Goal: Information Seeking & Learning: Learn about a topic

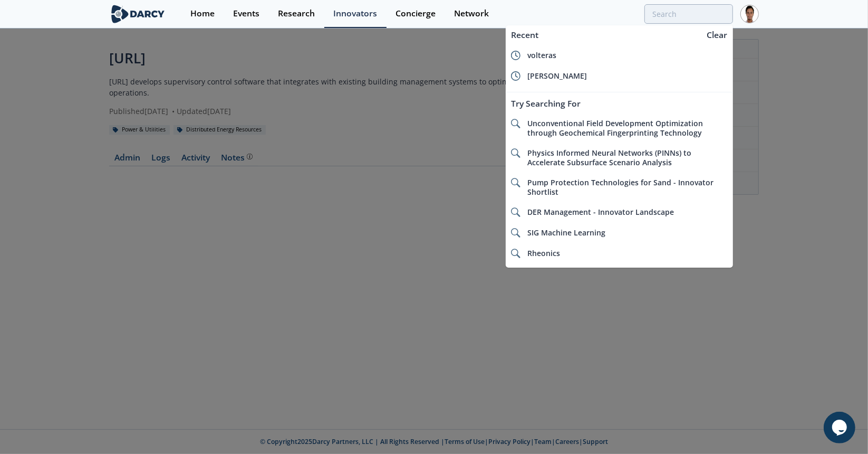
click at [321, 156] on div at bounding box center [434, 227] width 868 height 454
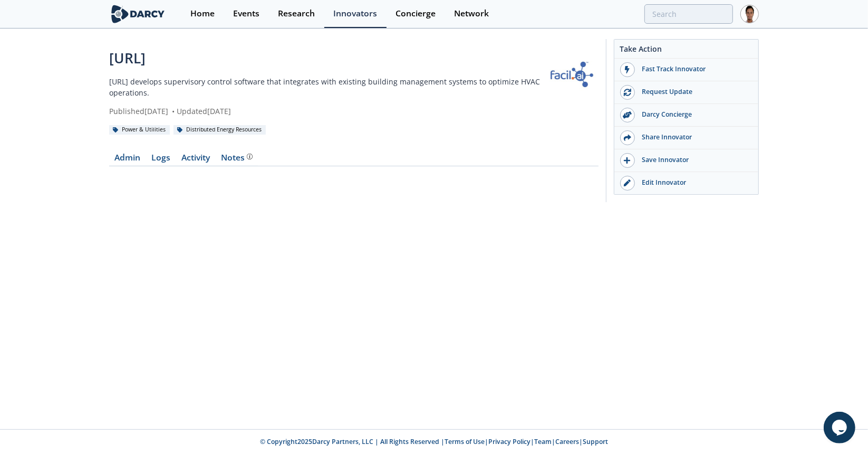
click at [127, 16] on img at bounding box center [137, 14] width 57 height 18
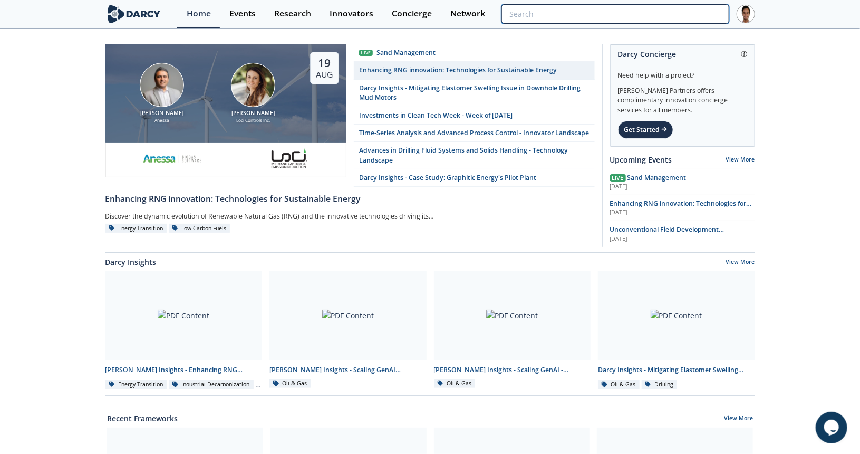
click at [650, 14] on input "search" at bounding box center [615, 14] width 227 height 20
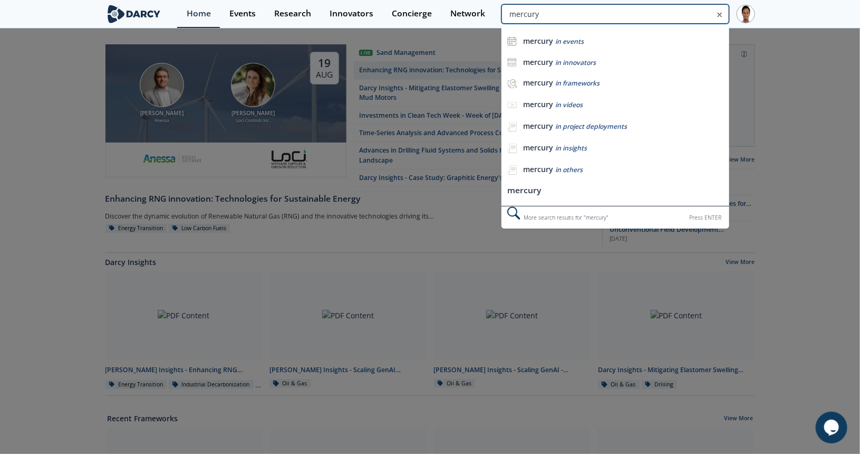
type input "mercury"
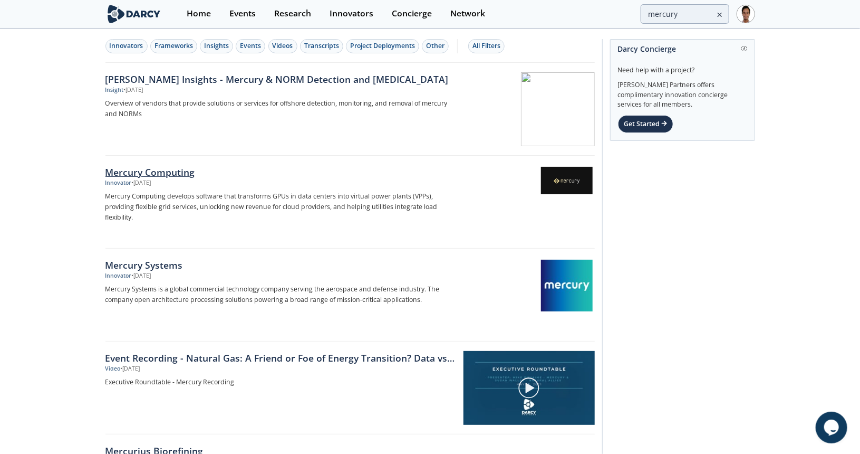
click at [184, 171] on div "Mercury Computing" at bounding box center [279, 172] width 349 height 14
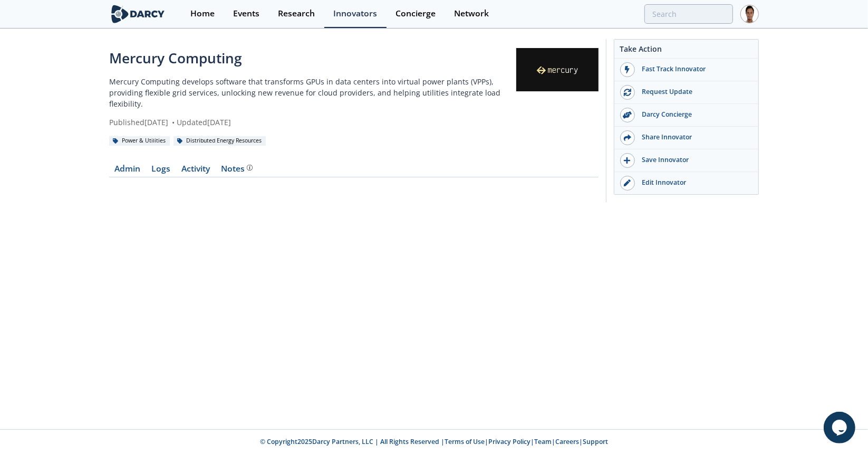
click at [145, 13] on img at bounding box center [137, 14] width 57 height 18
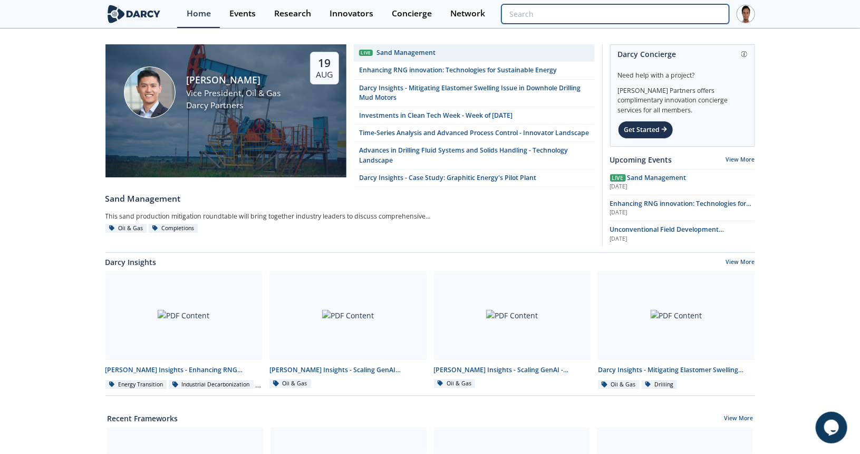
click at [671, 15] on input "search" at bounding box center [615, 14] width 227 height 20
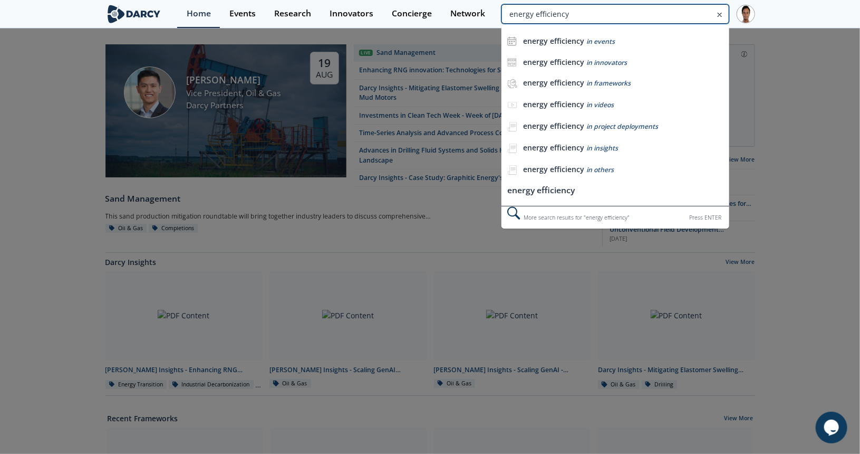
type input "energy efficiency"
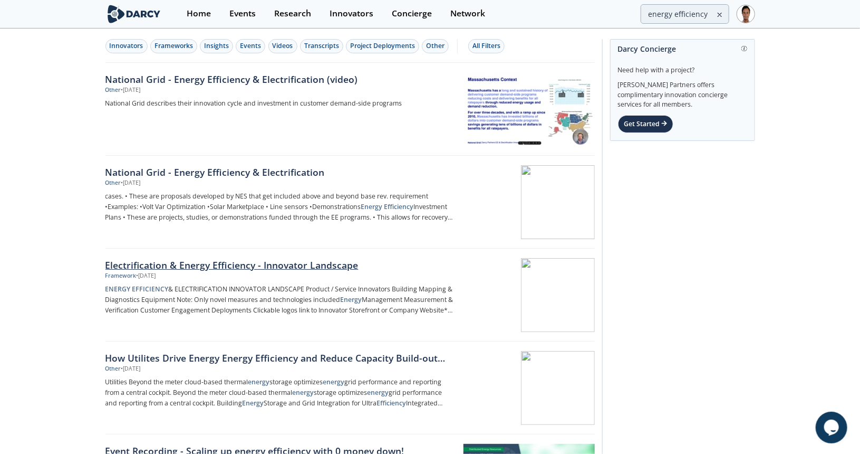
click at [246, 258] on div "Electrification & Energy Efficiency - Innovator Landscape" at bounding box center [279, 265] width 349 height 14
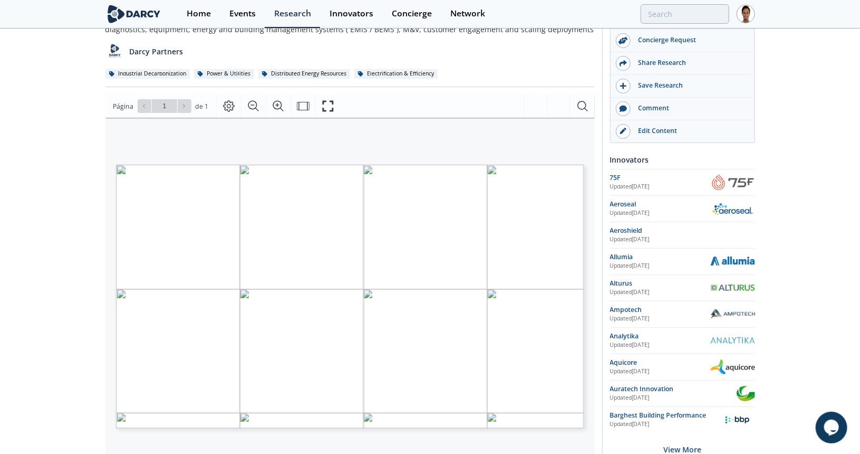
scroll to position [84, 0]
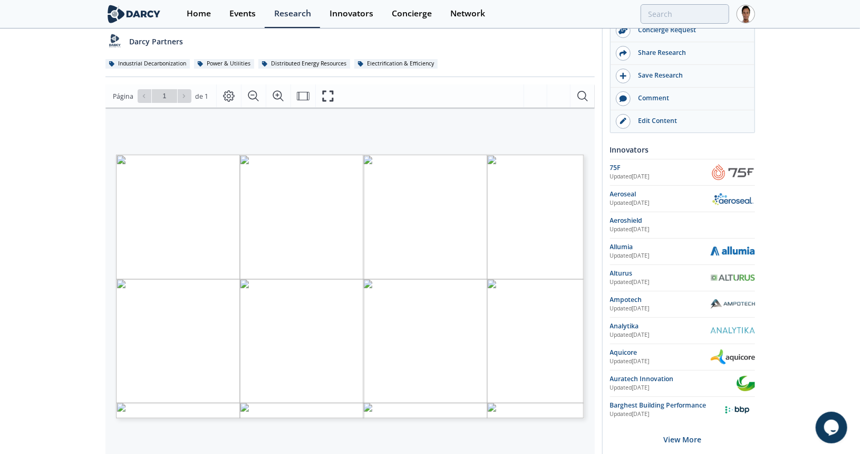
click at [154, 6] on img at bounding box center [133, 14] width 57 height 18
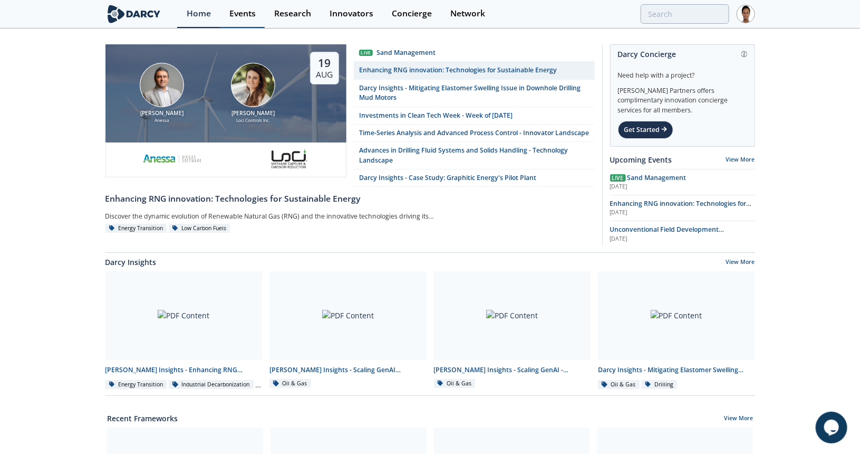
click at [250, 18] on div "Events" at bounding box center [242, 13] width 26 height 8
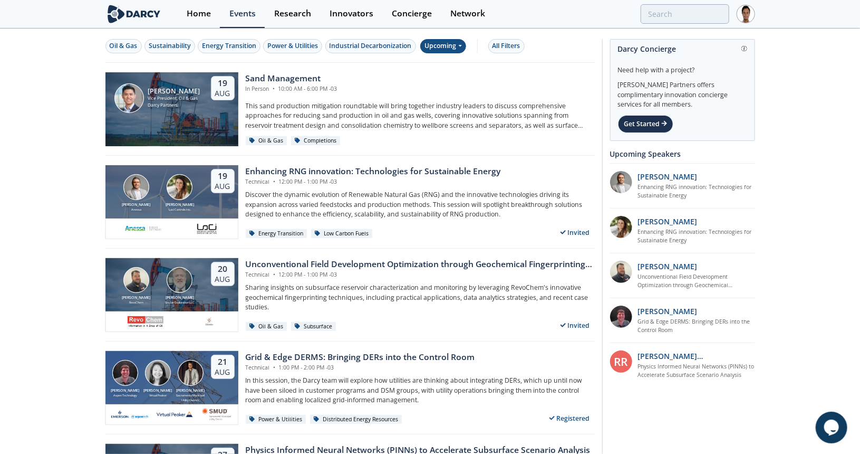
click at [447, 46] on div "Upcoming" at bounding box center [443, 46] width 46 height 14
click at [508, 39] on button "All Filters" at bounding box center [506, 46] width 36 height 14
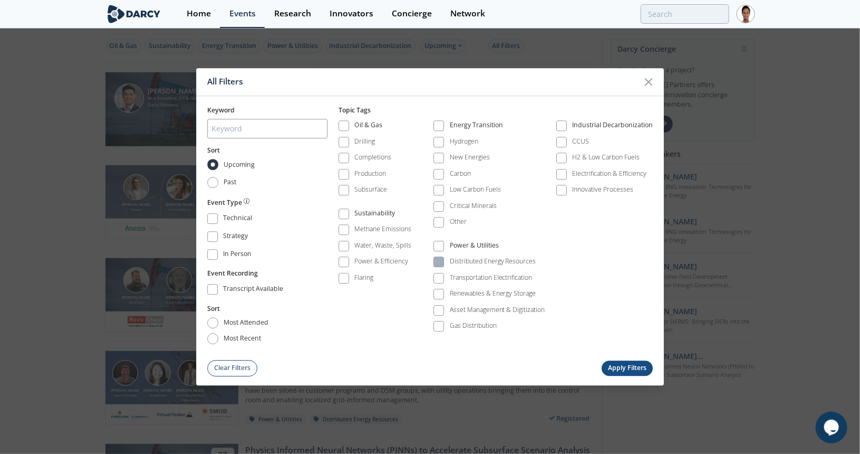
click at [470, 258] on div "Distributed Energy Resources" at bounding box center [493, 261] width 87 height 9
click at [231, 183] on span "Past" at bounding box center [231, 181] width 14 height 9
click at [218, 183] on input "Past" at bounding box center [212, 182] width 11 height 11
radio input "true"
click at [619, 363] on button "Apply Filters" at bounding box center [628, 367] width 52 height 15
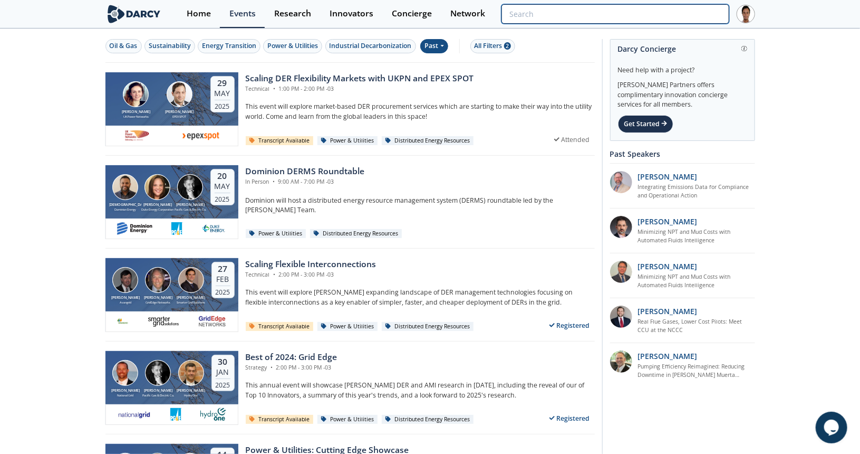
click at [657, 17] on input "search" at bounding box center [615, 14] width 227 height 20
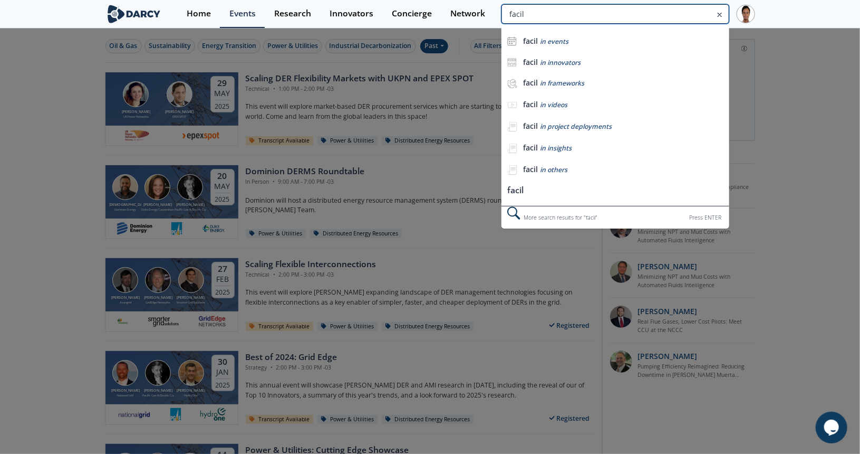
type input "facil"
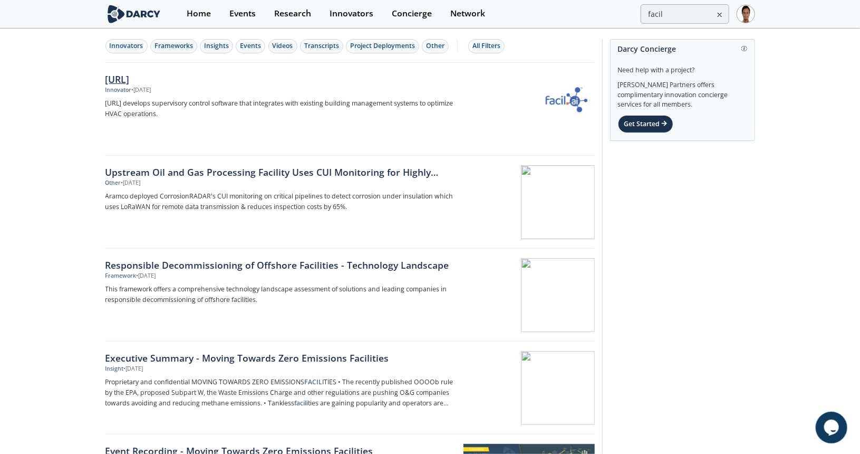
click at [130, 79] on div "Facil.ai" at bounding box center [279, 79] width 349 height 14
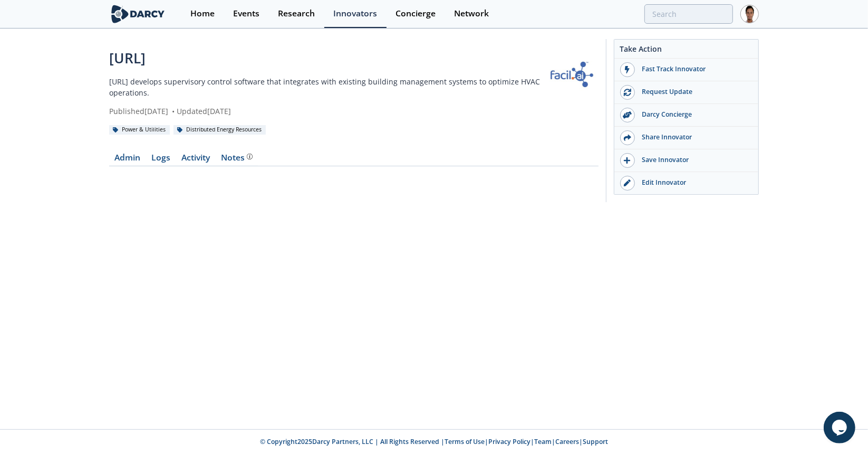
drag, startPoint x: 145, startPoint y: 89, endPoint x: 105, endPoint y: 83, distance: 39.5
click at [105, 83] on div "Facil.ai Facil.ai develops supervisory control software that integrates with ex…" at bounding box center [434, 123] width 868 height 187
click at [155, 87] on p "Facil.ai develops supervisory control software that integrates with existing bu…" at bounding box center [327, 87] width 437 height 22
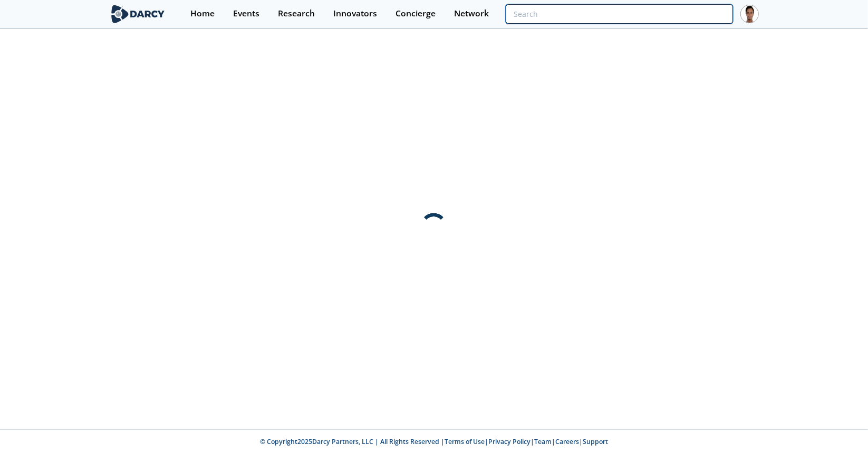
click at [672, 8] on input "search" at bounding box center [619, 14] width 227 height 20
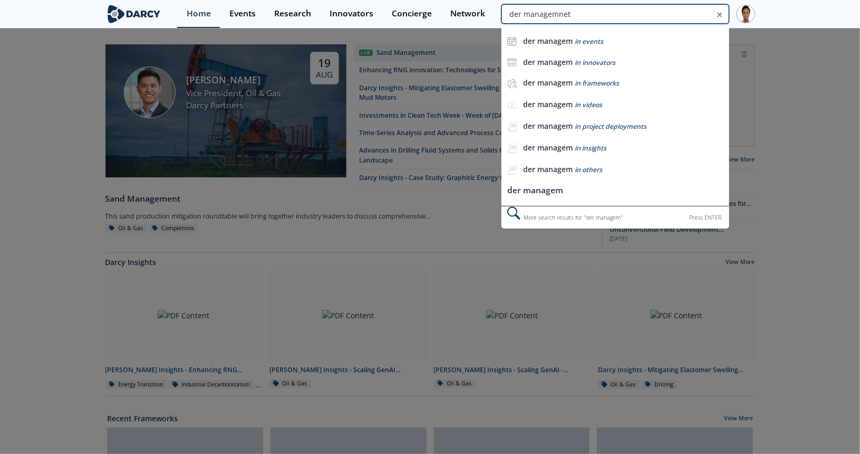
type input "der managemnet"
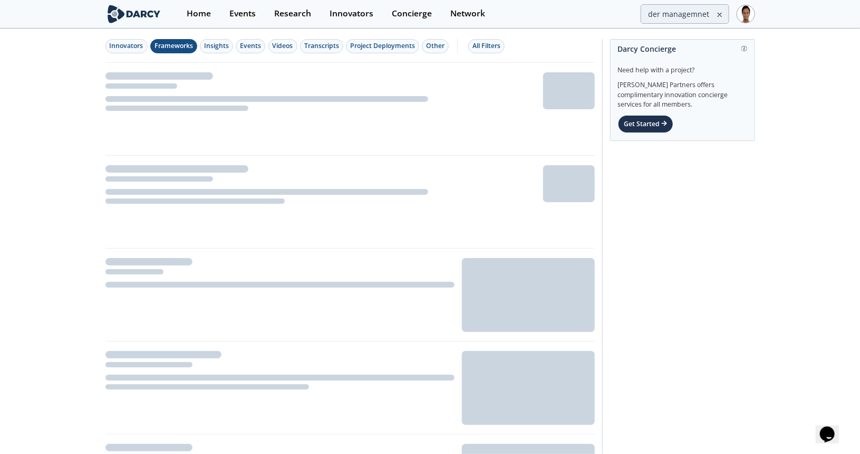
click at [181, 47] on div "Frameworks" at bounding box center [174, 45] width 39 height 9
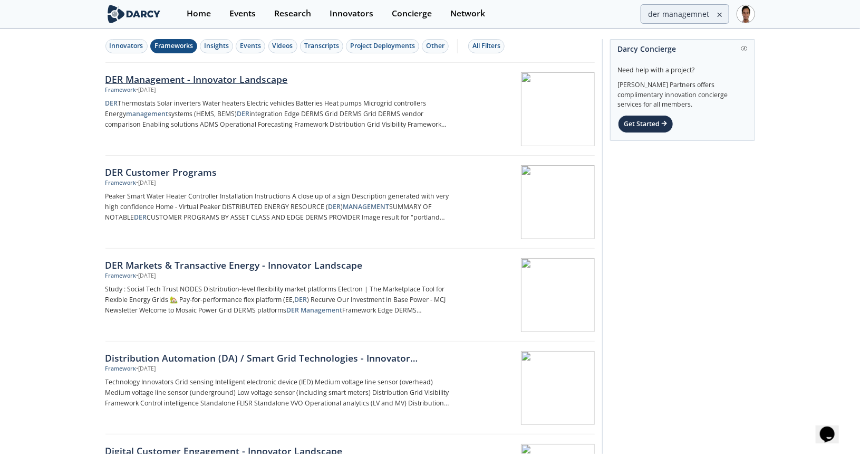
click at [184, 81] on div "DER Management - Innovator Landscape" at bounding box center [279, 79] width 349 height 14
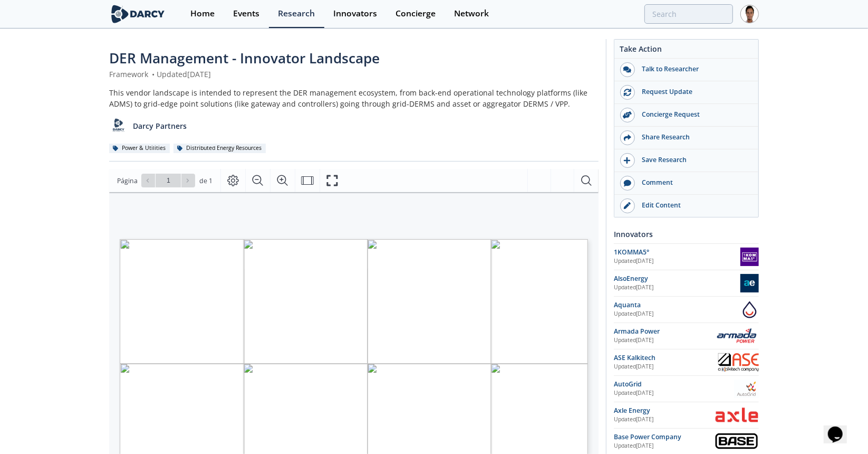
click at [120, 286] on div "DER Thermostats Solar inverters Water heaters Electric vehicles Batteries Heat …" at bounding box center [336, 361] width 433 height 244
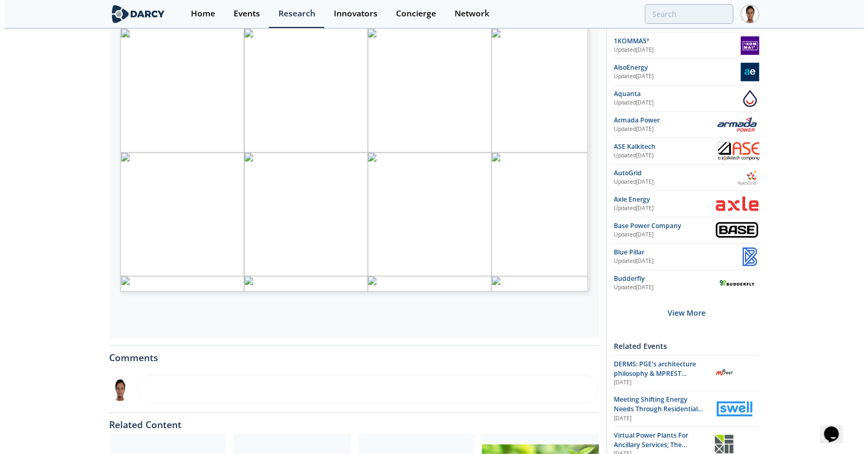
scroll to position [120, 0]
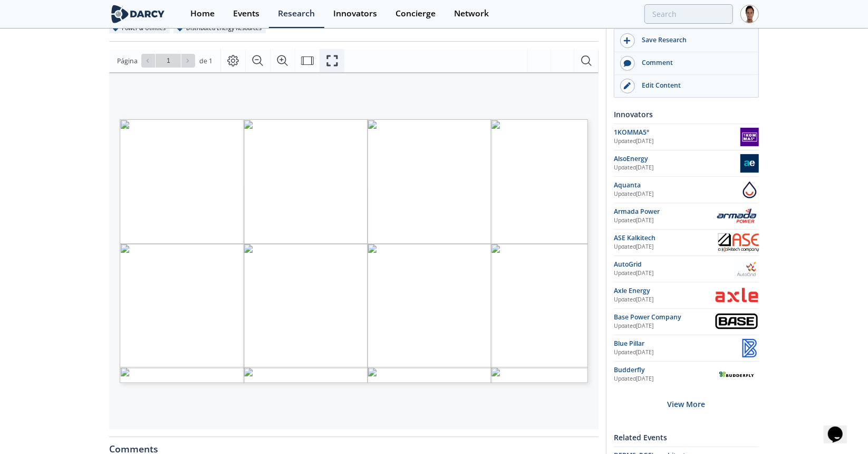
drag, startPoint x: 328, startPoint y: 60, endPoint x: 291, endPoint y: 155, distance: 102.2
click at [328, 60] on icon "Fullscreen" at bounding box center [332, 60] width 13 height 13
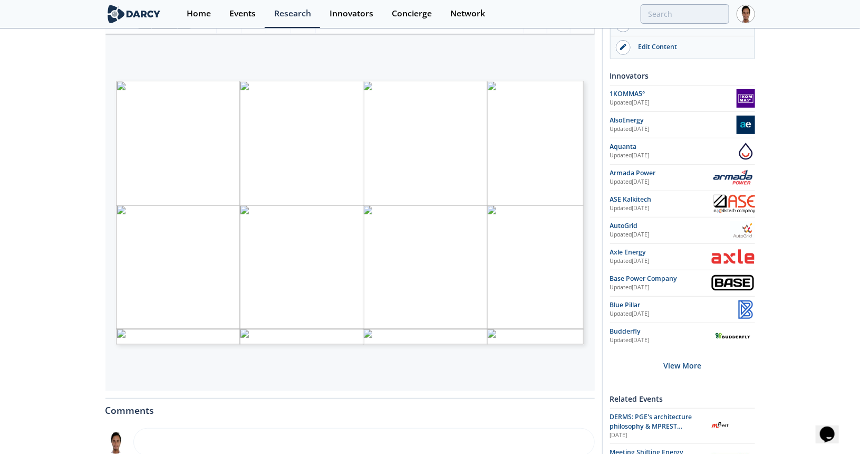
scroll to position [211, 0]
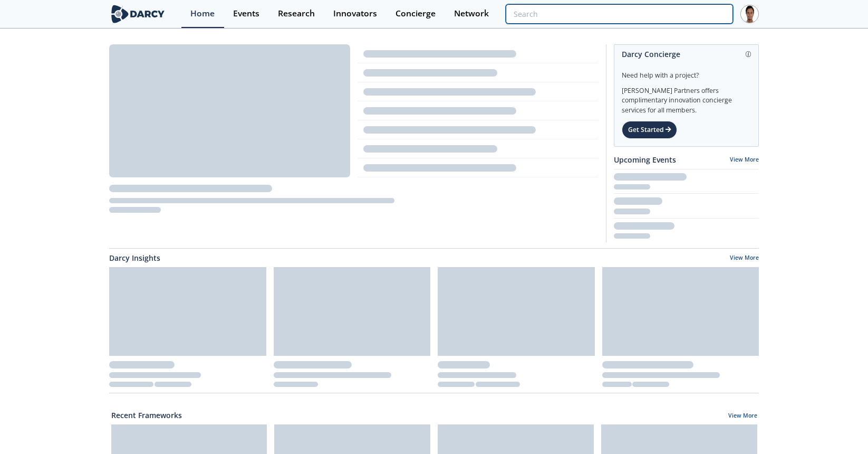
click at [676, 10] on input "search" at bounding box center [619, 14] width 227 height 20
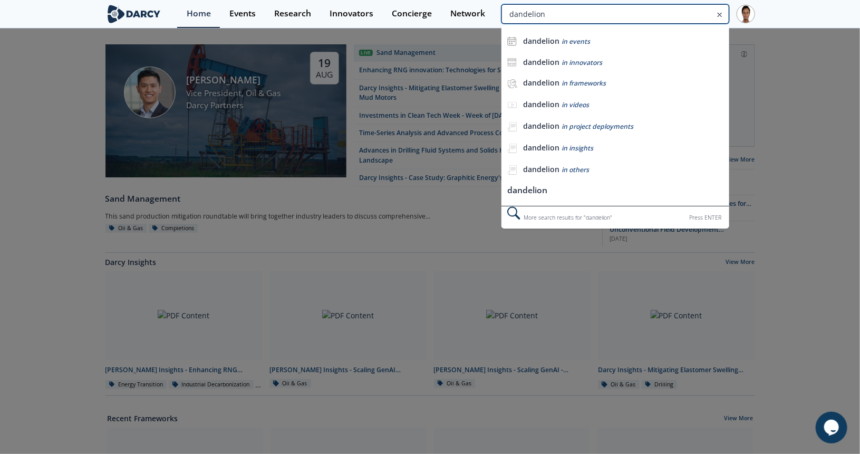
type input "dandelion"
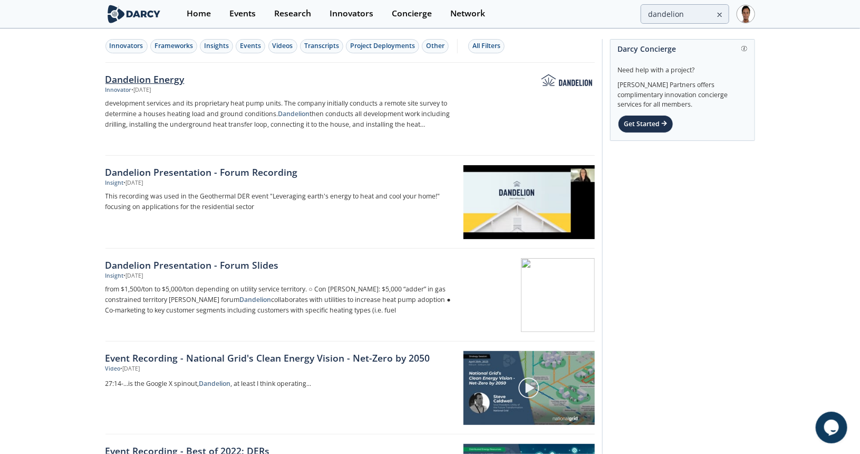
click at [211, 79] on div "Dandelion Energy" at bounding box center [279, 79] width 349 height 14
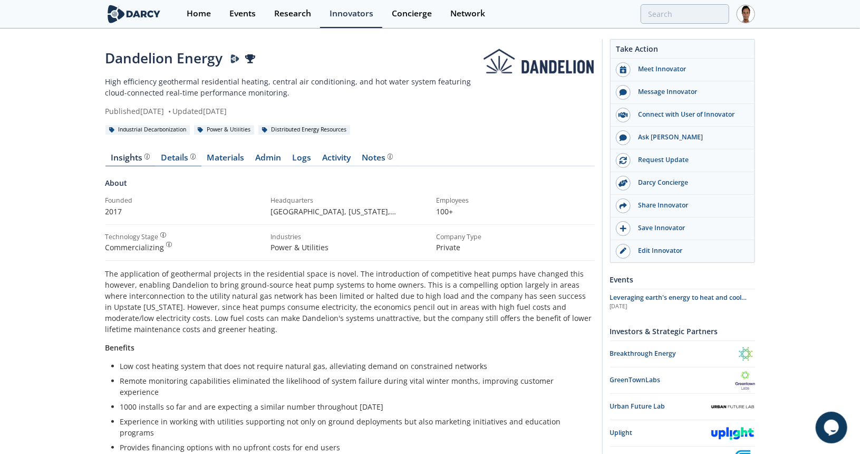
click at [185, 158] on div "Details" at bounding box center [178, 157] width 35 height 8
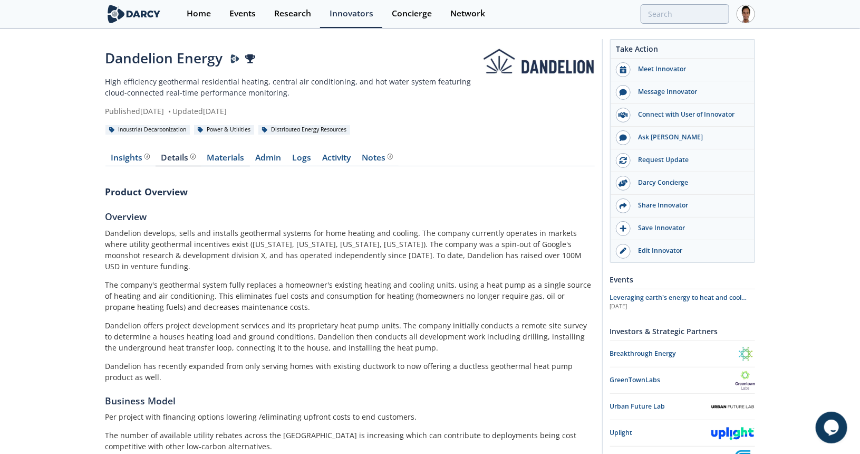
click at [223, 161] on link "Materials" at bounding box center [225, 159] width 49 height 13
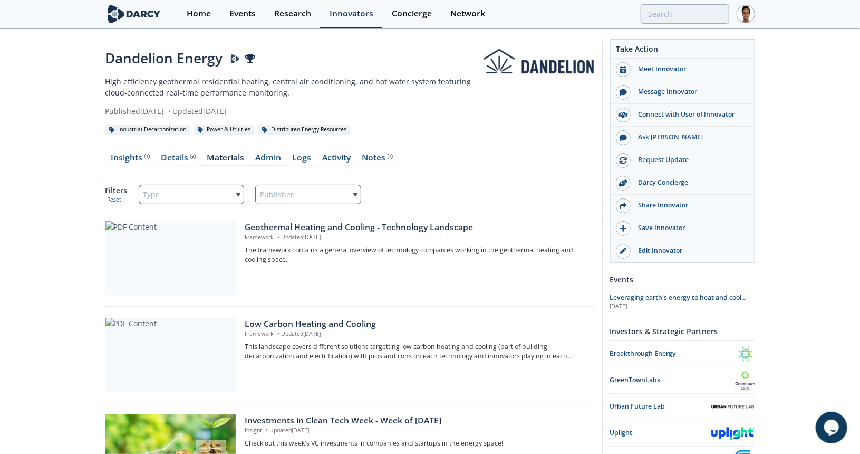
click at [264, 160] on link "Admin" at bounding box center [268, 159] width 37 height 13
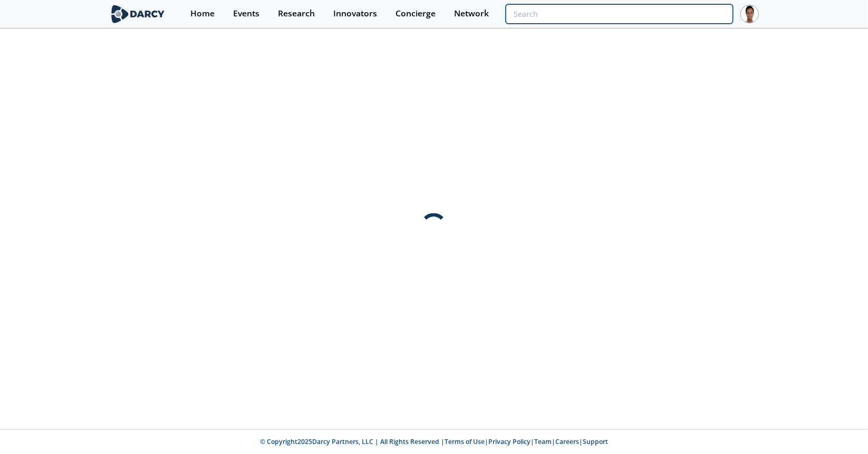
click at [697, 15] on input "search" at bounding box center [619, 14] width 227 height 20
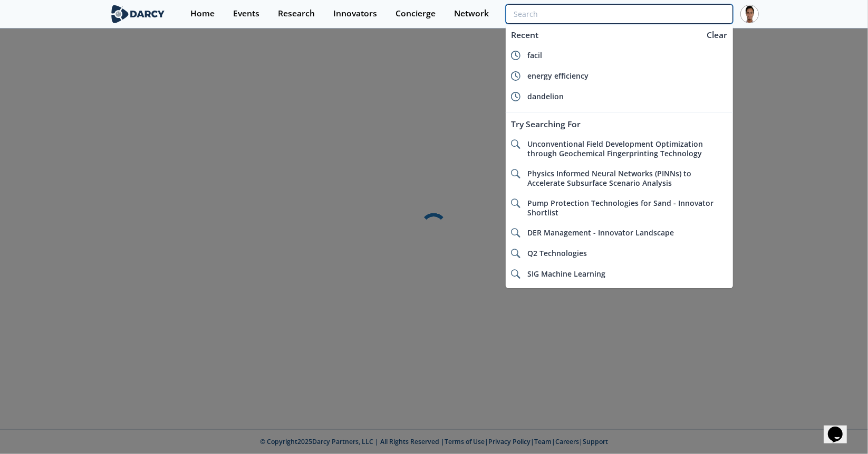
type input "g"
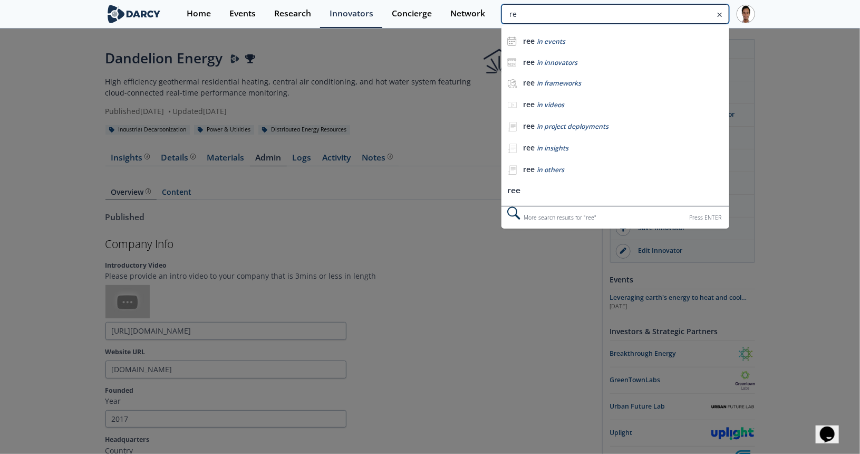
type input "r"
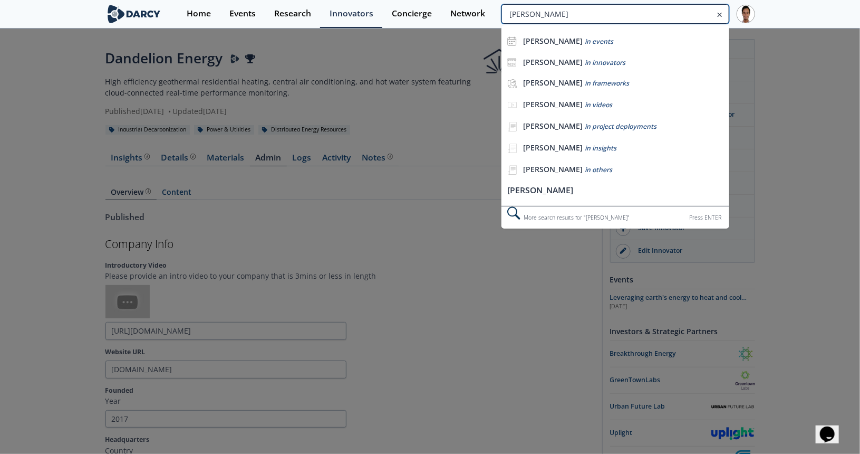
type input "[PERSON_NAME]"
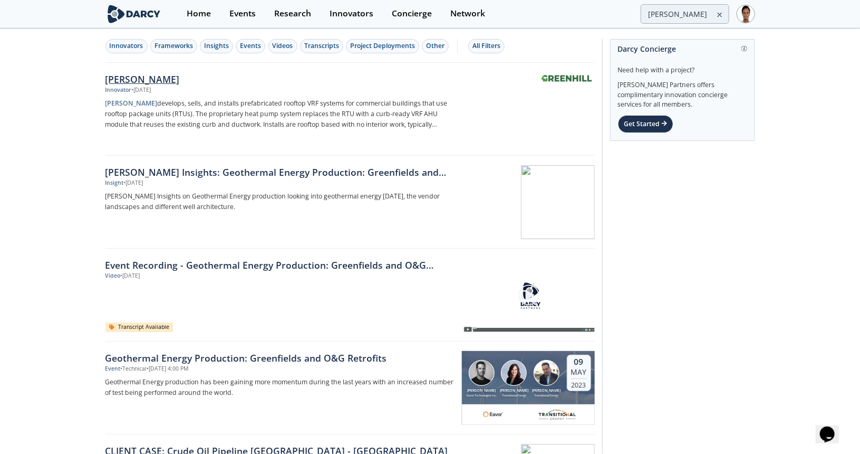
click at [144, 79] on div "Greenhill" at bounding box center [279, 79] width 349 height 14
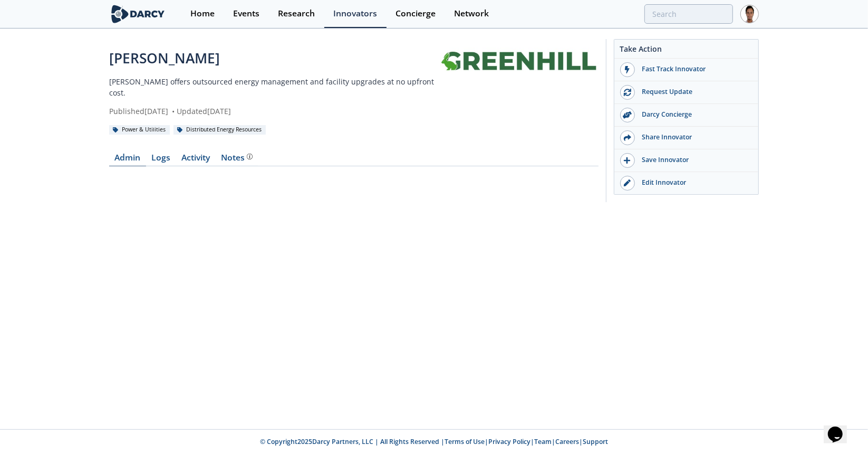
click at [139, 153] on link "Admin" at bounding box center [127, 159] width 37 height 13
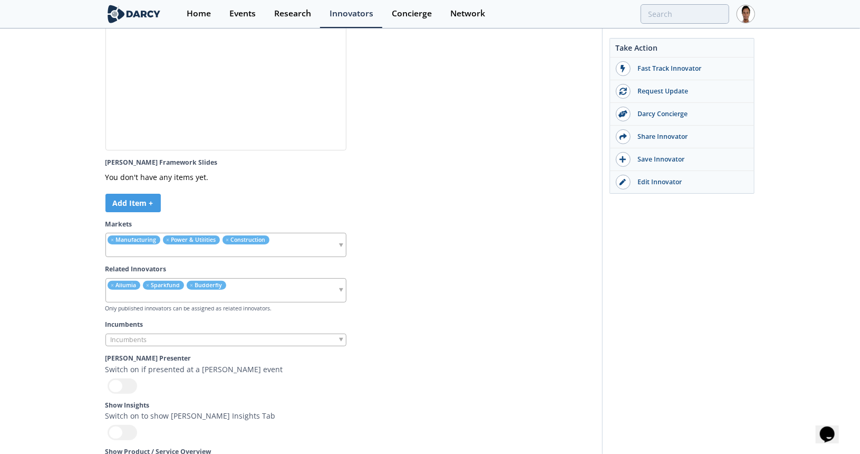
scroll to position [3059, 0]
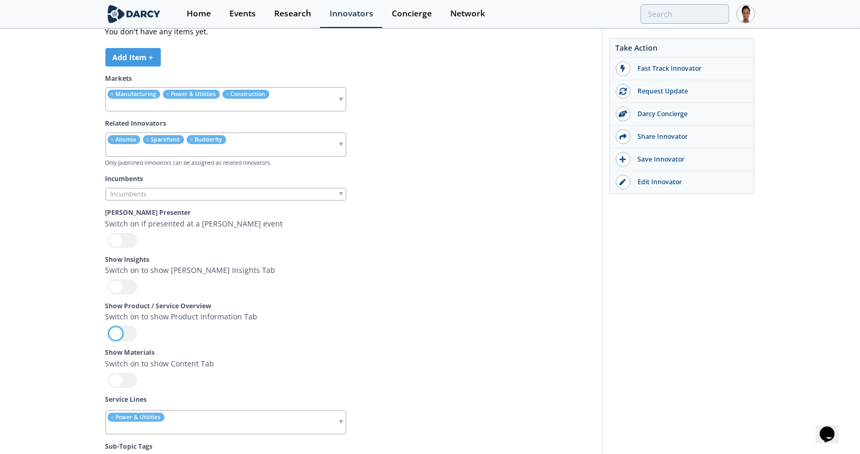
click at [124, 325] on div at bounding box center [123, 332] width 30 height 15
click at [0, 0] on input "checkbox" at bounding box center [0, 0] width 0 height 0
click at [132, 372] on div at bounding box center [123, 379] width 30 height 15
click at [0, 0] on input "checkbox" at bounding box center [0, 0] width 0 height 0
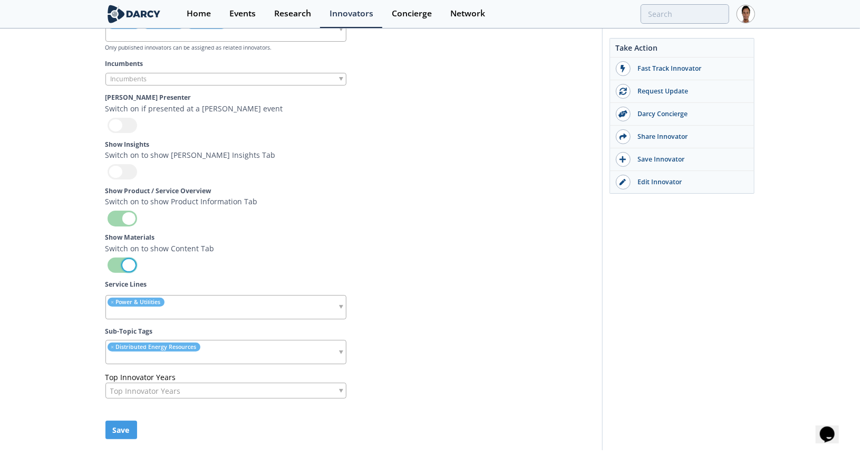
scroll to position [3175, 0]
click at [115, 419] on button "Save" at bounding box center [121, 428] width 32 height 18
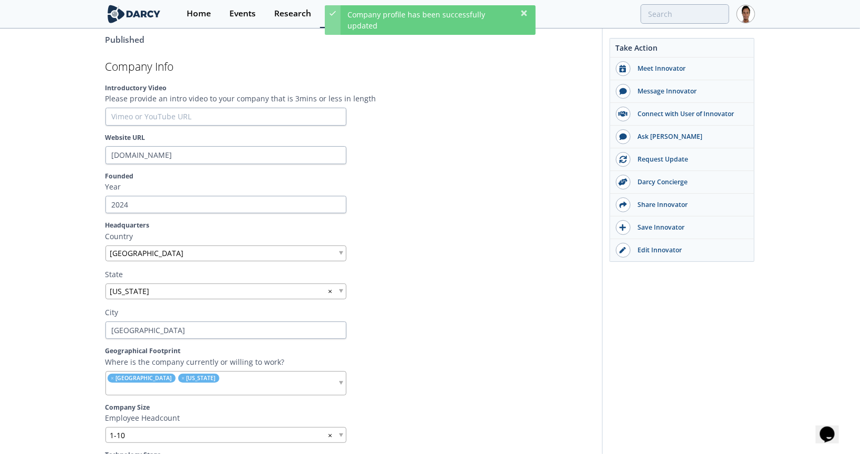
scroll to position [0, 0]
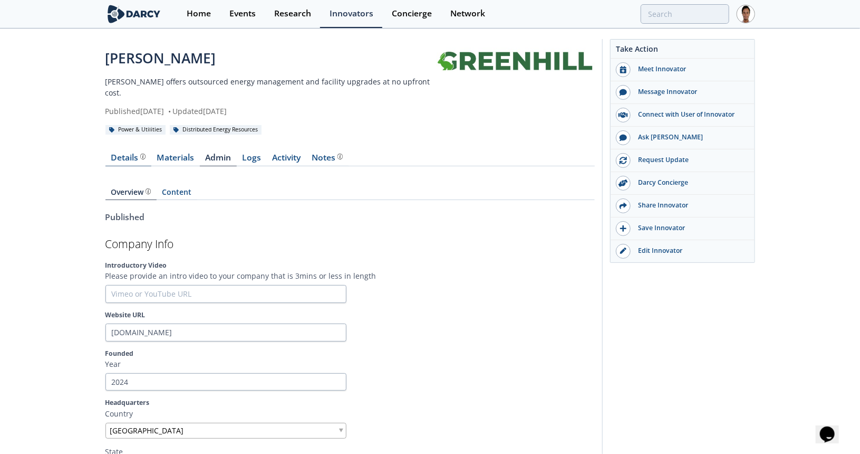
click at [123, 153] on div "Details" at bounding box center [128, 157] width 35 height 8
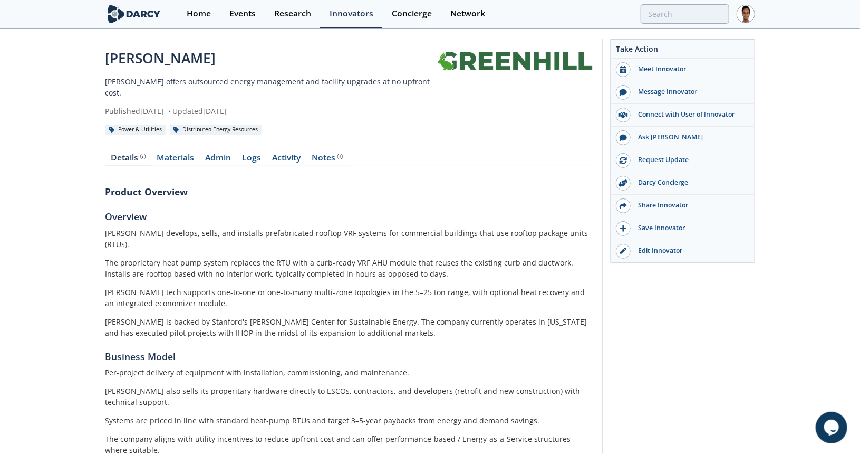
drag, startPoint x: 0, startPoint y: 120, endPoint x: 68, endPoint y: 60, distance: 91.2
click at [0, 120] on div "Greenhill Greenhill offers outsourced energy management and facility upgrades a…" at bounding box center [430, 410] width 860 height 760
click at [246, 12] on div "Events" at bounding box center [242, 13] width 26 height 8
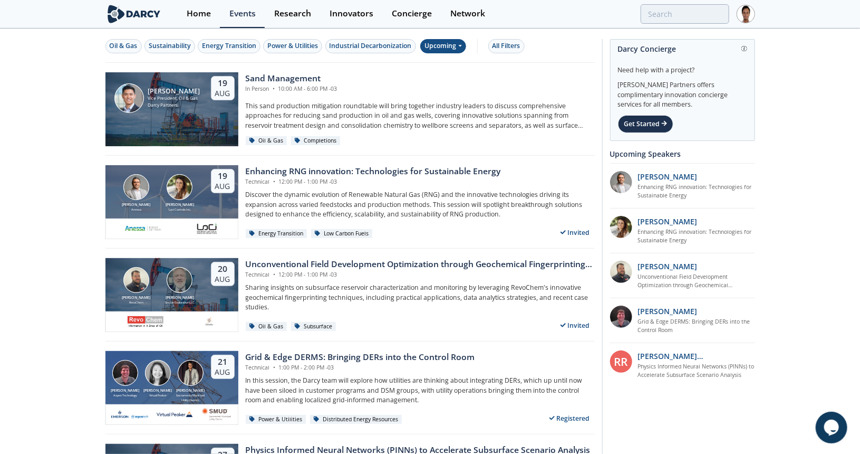
click at [454, 45] on div "Upcoming" at bounding box center [443, 46] width 46 height 14
click at [444, 78] on div "Past" at bounding box center [453, 80] width 65 height 17
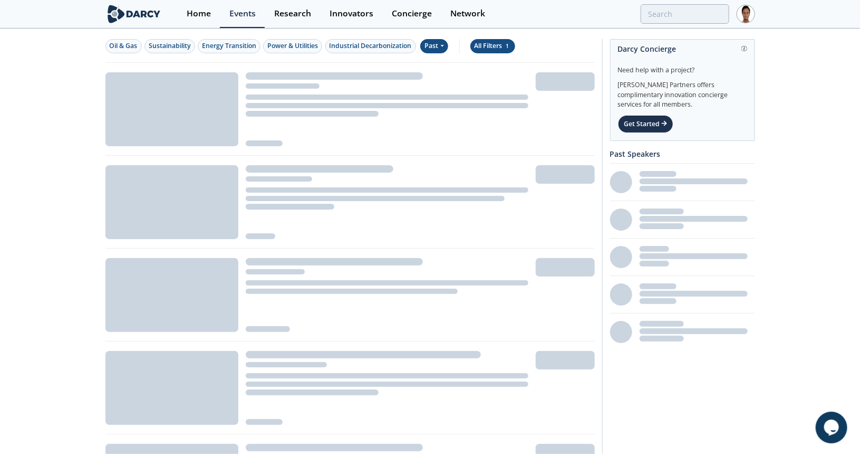
click at [492, 49] on div "All Filters 1" at bounding box center [493, 45] width 36 height 9
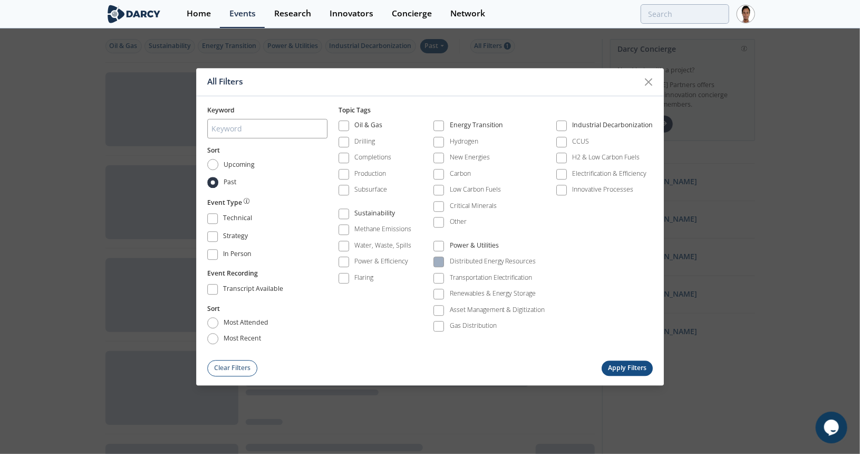
click at [465, 257] on div "Distributed Energy Resources" at bounding box center [493, 261] width 87 height 9
click at [621, 354] on div "Keyword Sort Upcoming Past Event Type Technical Strategy In Person Event Record…" at bounding box center [430, 236] width 468 height 280
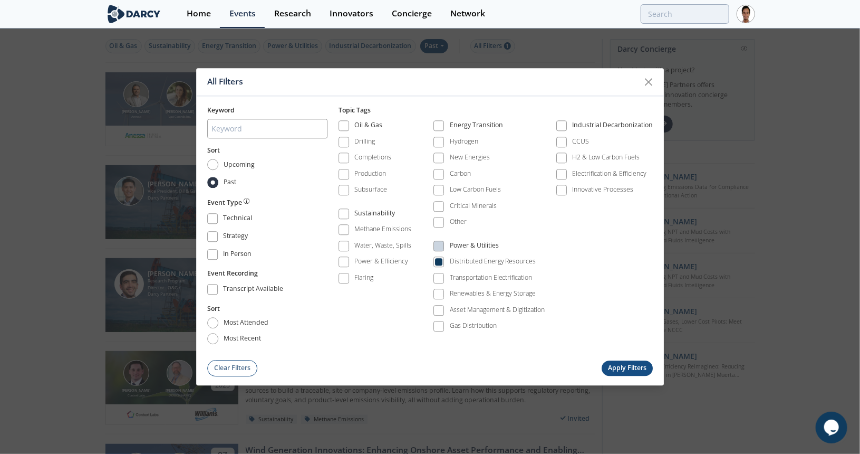
click at [633, 368] on button "Apply Filters" at bounding box center [628, 367] width 52 height 15
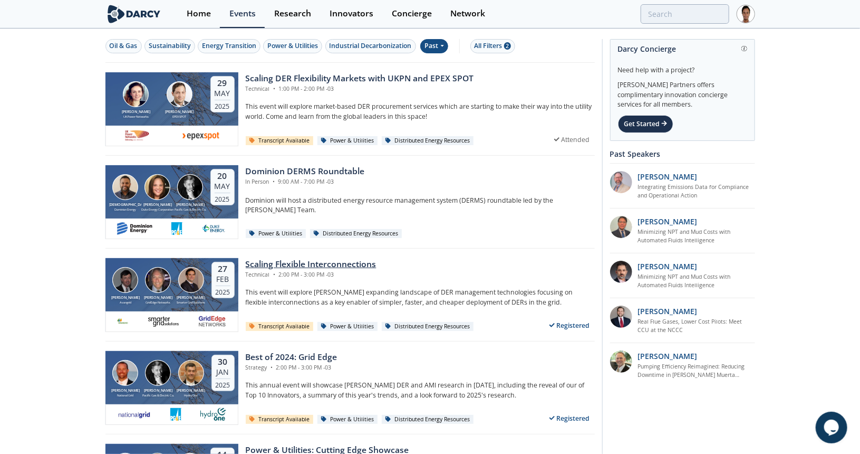
click at [274, 264] on div "Scaling Flexible Interconnections" at bounding box center [311, 264] width 131 height 13
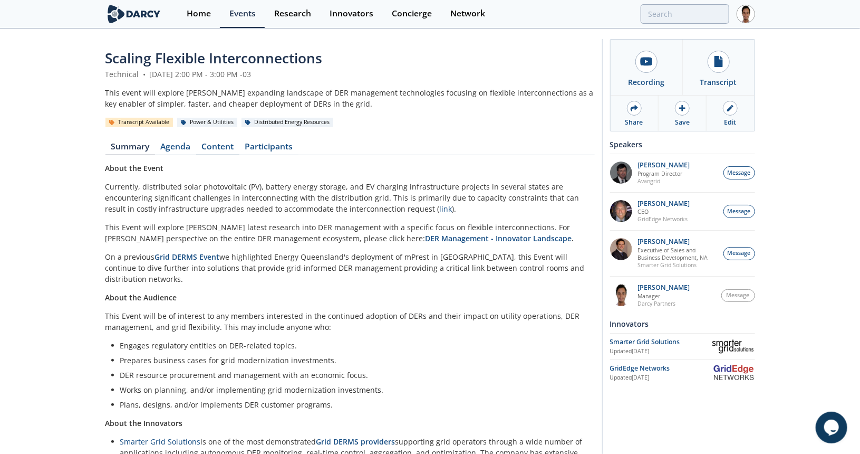
click at [214, 150] on link "Content" at bounding box center [217, 148] width 43 height 13
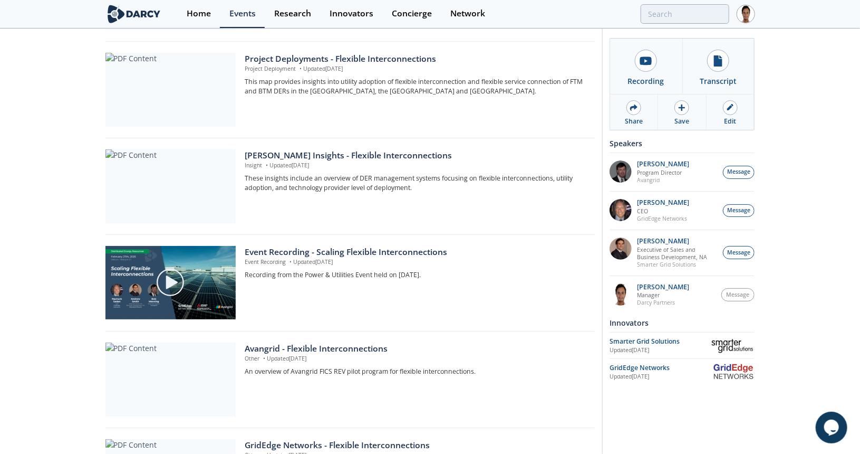
scroll to position [264, 0]
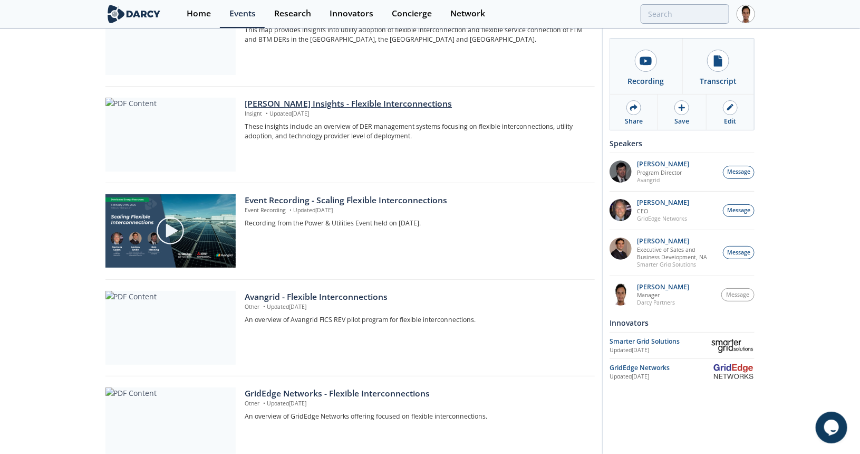
click at [273, 103] on div "Darcy Insights - Flexible Interconnections" at bounding box center [416, 104] width 342 height 13
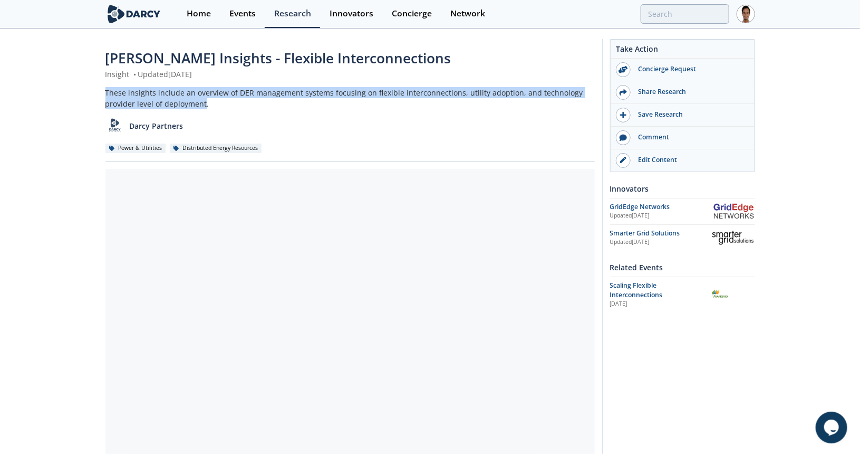
drag, startPoint x: 205, startPoint y: 104, endPoint x: 97, endPoint y: 91, distance: 108.3
click at [97, 91] on div "Darcy Insights - Flexible Interconnections Insight • Updated April 1, 2025 Thes…" at bounding box center [430, 336] width 860 height 612
copy div "These insights include an overview of DER management systems focusing on flexib…"
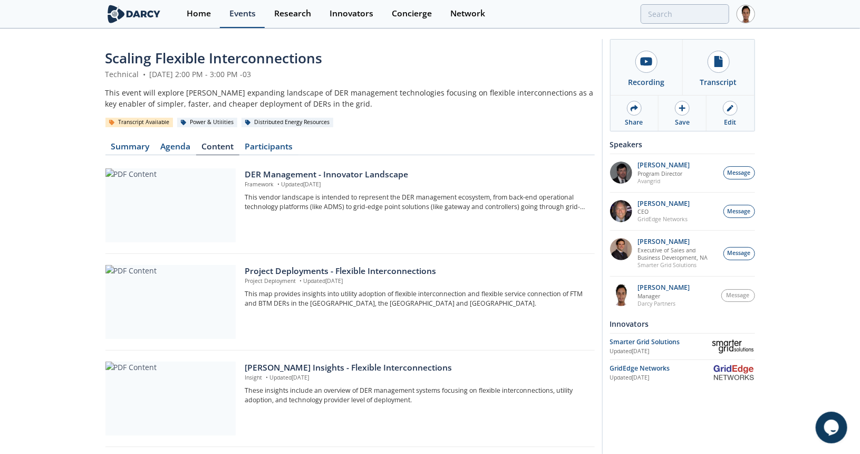
click at [249, 14] on div "Events" at bounding box center [242, 13] width 26 height 8
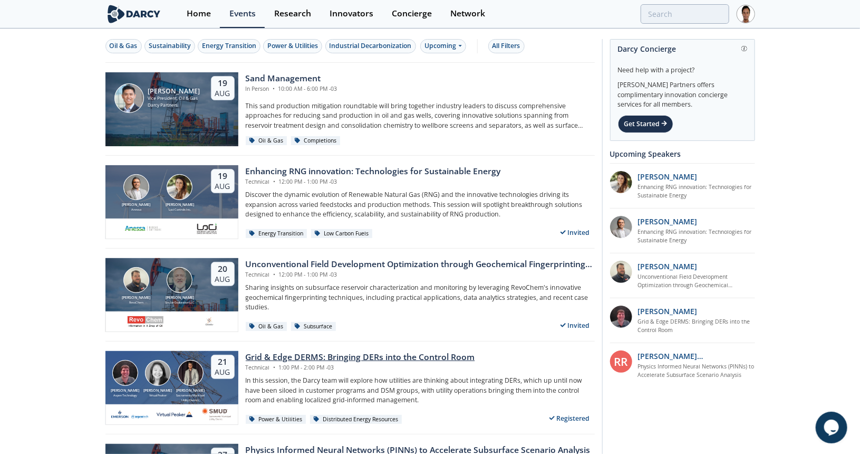
click at [286, 351] on div "Grid & Edge DERMS: Bringing DERs into the Control Room" at bounding box center [360, 357] width 229 height 13
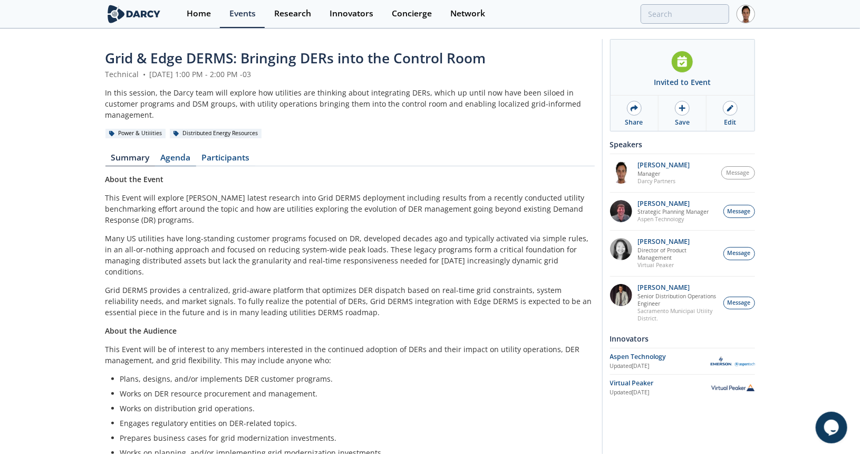
click at [183, 153] on link "Agenda" at bounding box center [175, 159] width 41 height 13
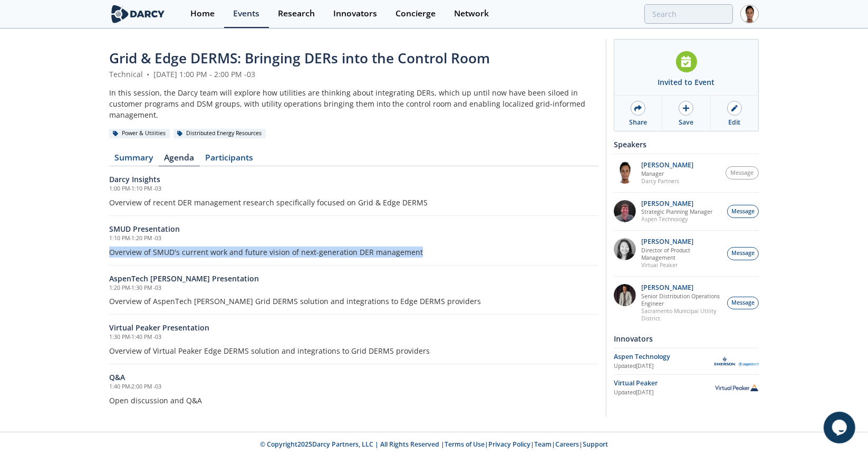
drag, startPoint x: 107, startPoint y: 240, endPoint x: 419, endPoint y: 237, distance: 311.8
click at [419, 237] on div "Grid & Edge DERMS: Bringing DERs into the Control Room Technical • August 21, 2…" at bounding box center [434, 231] width 868 height 402
copy p "Overview of SMUD's current work and future vision of next-generation DER manage…"
click at [145, 295] on p "Overview of AspenTech [PERSON_NAME] Grid DERMS solution and integrations to Edg…" at bounding box center [354, 300] width 490 height 11
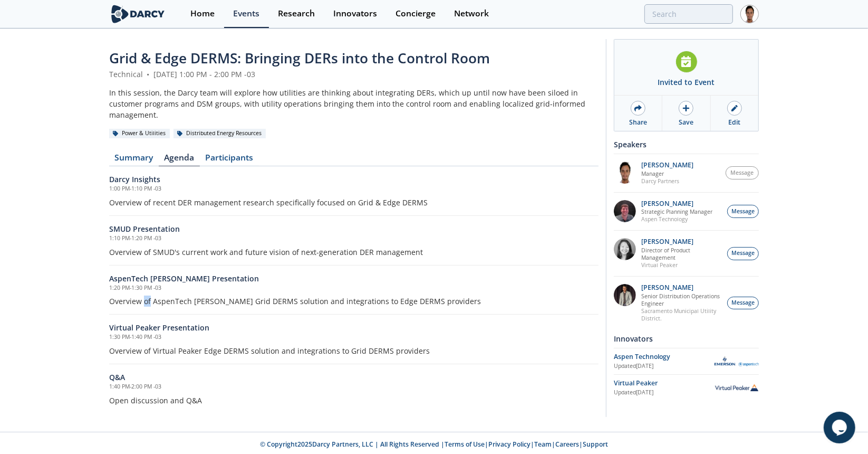
click at [145, 295] on p "Overview of AspenTech [PERSON_NAME] Grid DERMS solution and integrations to Edg…" at bounding box center [354, 300] width 490 height 11
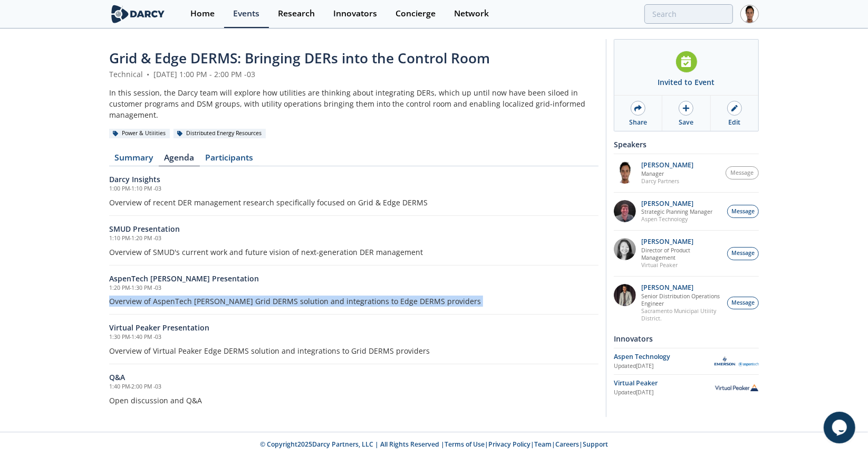
click at [145, 295] on p "Overview of AspenTech [PERSON_NAME] Grid DERMS solution and integrations to Edg…" at bounding box center [354, 300] width 490 height 11
copy div "Overview of AspenTech [PERSON_NAME] Grid DERMS solution and integrations to Edg…"
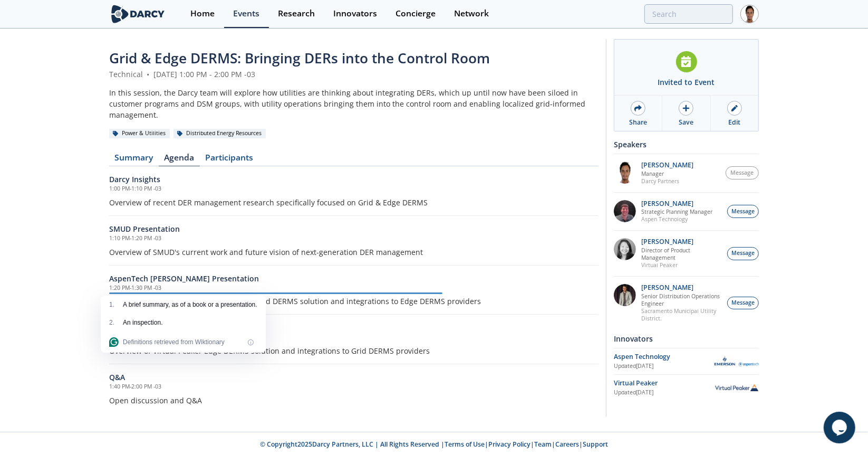
click at [332, 345] on p "Overview of Virtual Peaker Edge DERMS solution and integrations to Grid DERMS p…" at bounding box center [354, 350] width 490 height 11
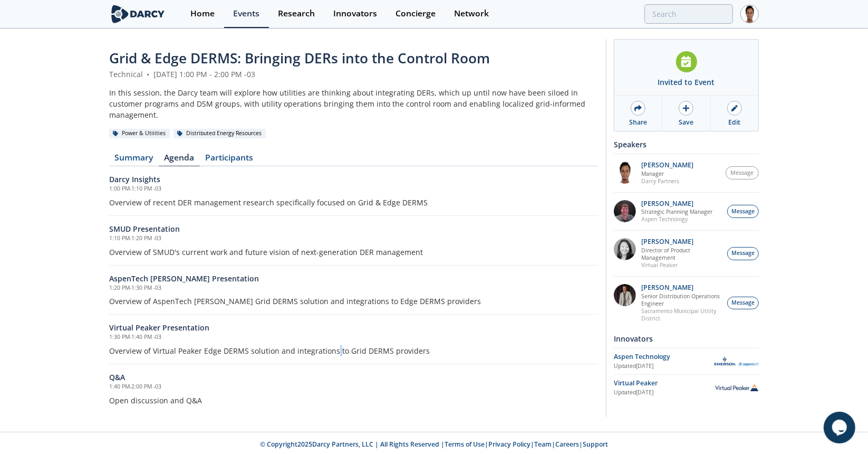
click at [332, 345] on p "Overview of Virtual Peaker Edge DERMS solution and integrations to Grid DERMS p…" at bounding box center [354, 350] width 490 height 11
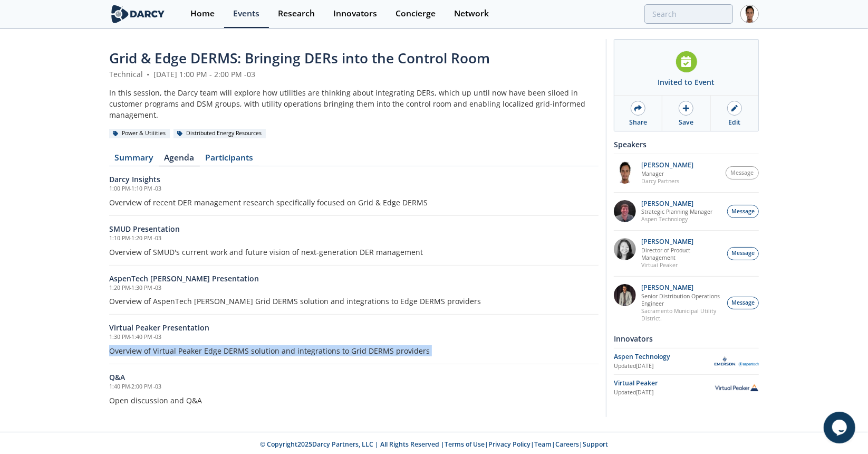
click at [332, 345] on p "Overview of Virtual Peaker Edge DERMS solution and integrations to Grid DERMS p…" at bounding box center [354, 350] width 490 height 11
copy div "Overview of Virtual Peaker Edge DERMS solution and integrations to Grid DERMS p…"
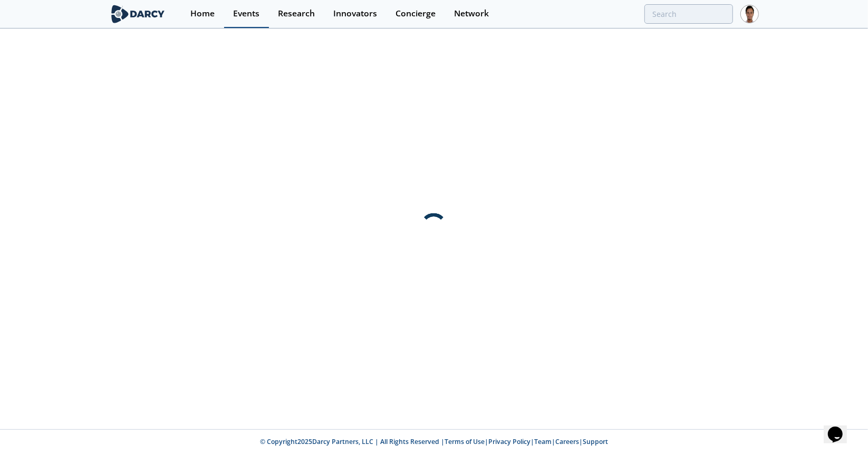
drag, startPoint x: 217, startPoint y: 12, endPoint x: 245, endPoint y: 11, distance: 28.0
click at [217, 12] on link "Home" at bounding box center [202, 14] width 43 height 28
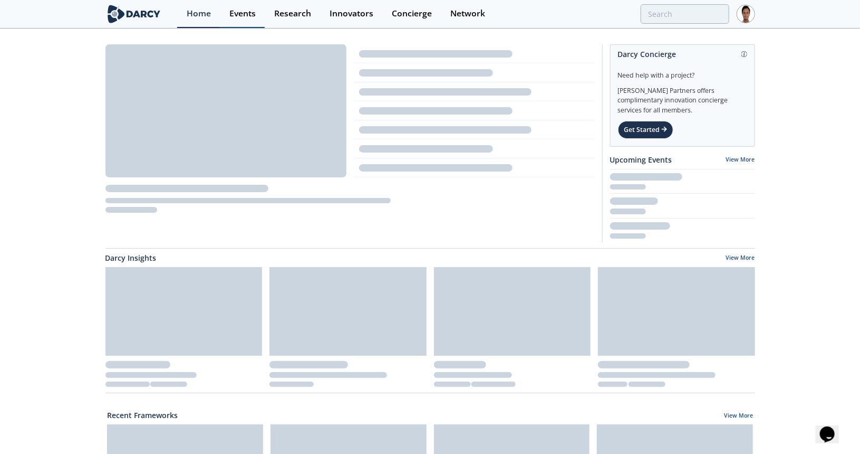
click at [245, 11] on div "Events" at bounding box center [242, 13] width 26 height 8
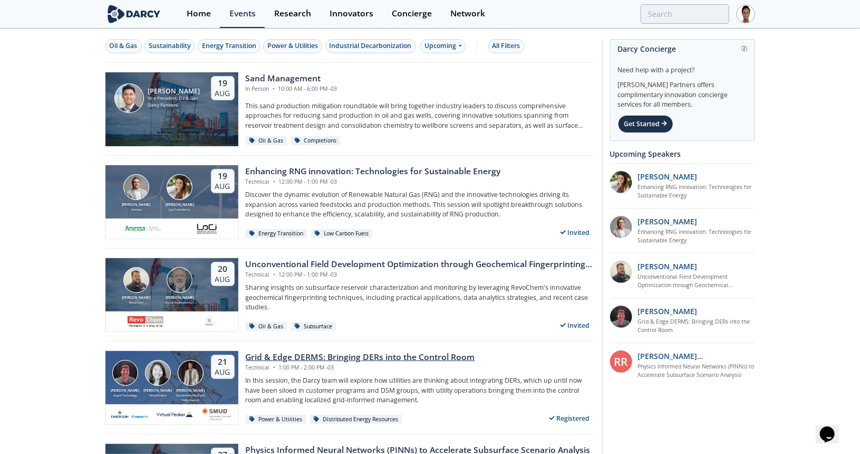
click at [301, 356] on div "Grid & Edge DERMS: Bringing DERs into the Control Room" at bounding box center [360, 357] width 229 height 13
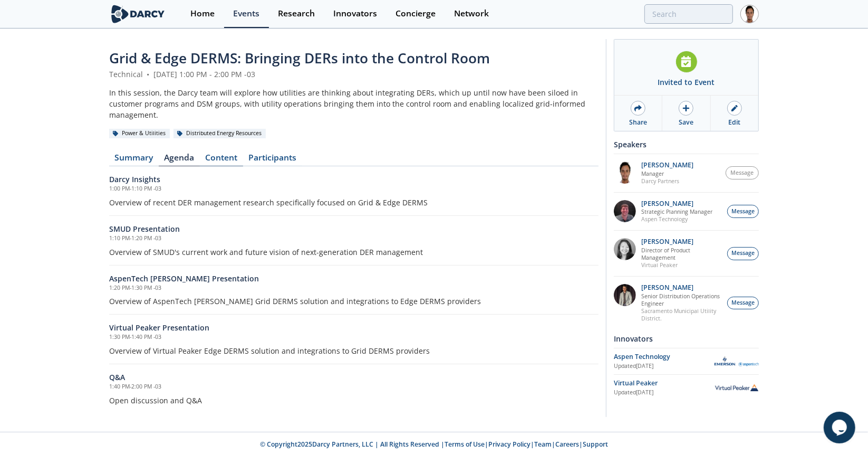
click at [197, 153] on link "Agenda" at bounding box center [179, 159] width 41 height 13
click at [210, 153] on link "Content" at bounding box center [221, 159] width 43 height 13
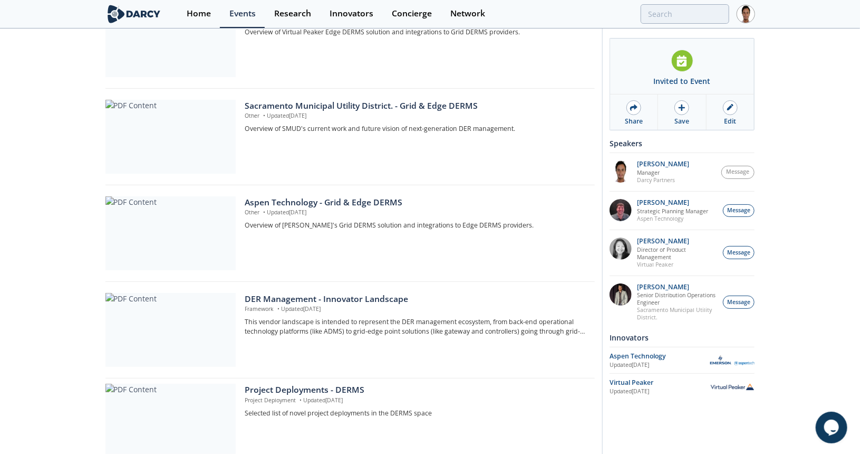
scroll to position [407, 0]
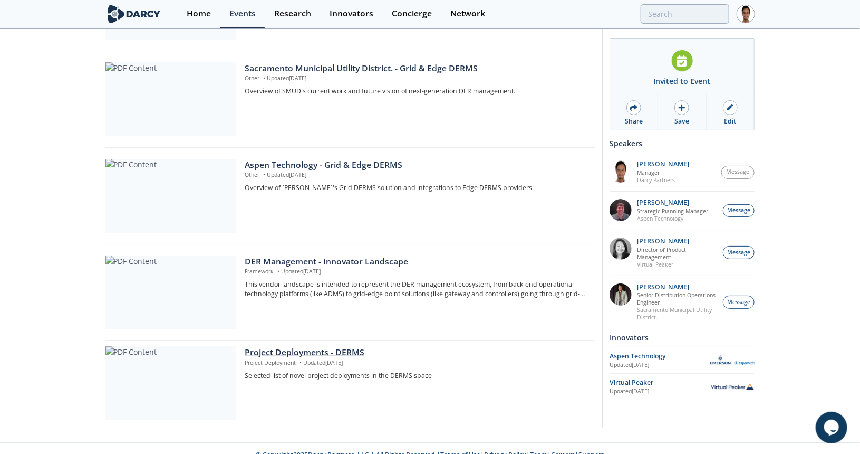
click at [361, 346] on div "Project Deployments - DERMS" at bounding box center [416, 352] width 342 height 13
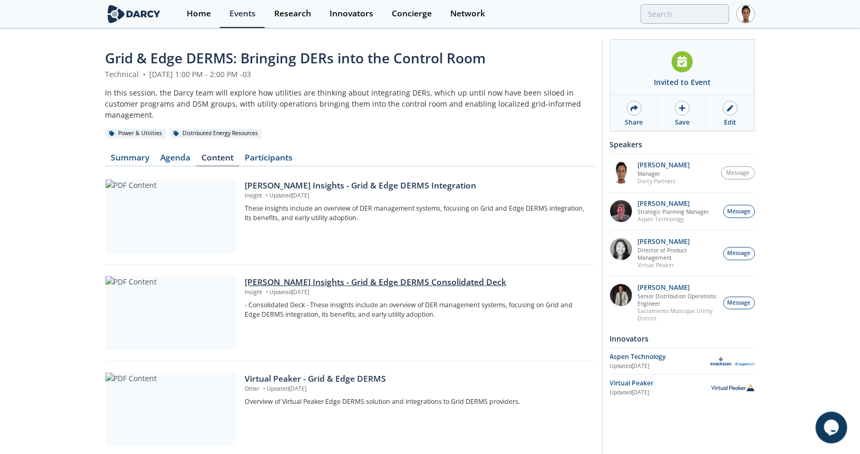
click at [332, 276] on div "[PERSON_NAME] Insights - Grid & Edge DERMS Consolidated Deck" at bounding box center [416, 282] width 342 height 13
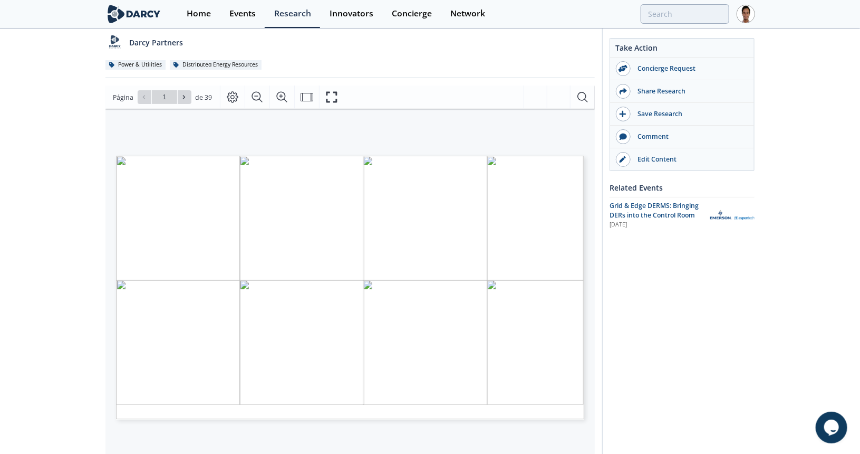
scroll to position [105, 0]
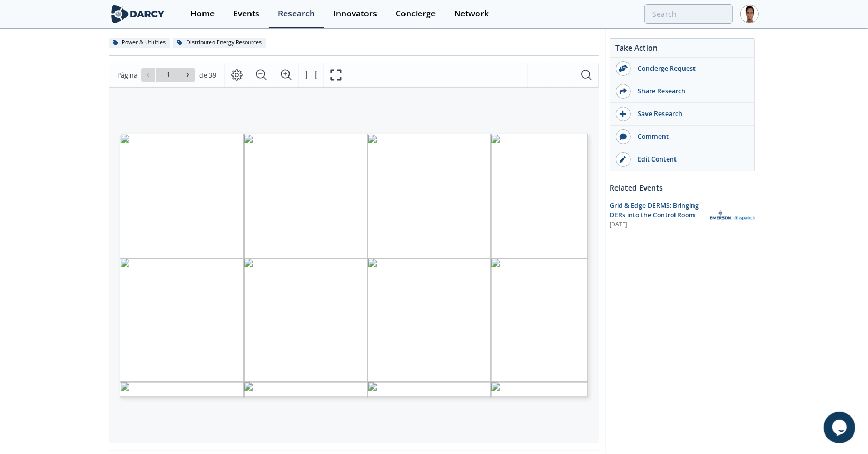
type input "2"
type input "3"
type input "5"
type input "7"
type input "8"
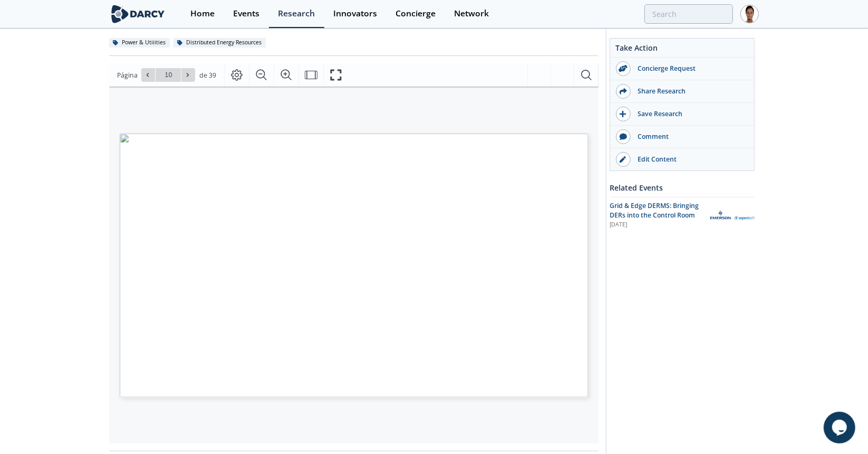
type input "11"
type input "12"
type input "15"
type input "16"
type input "17"
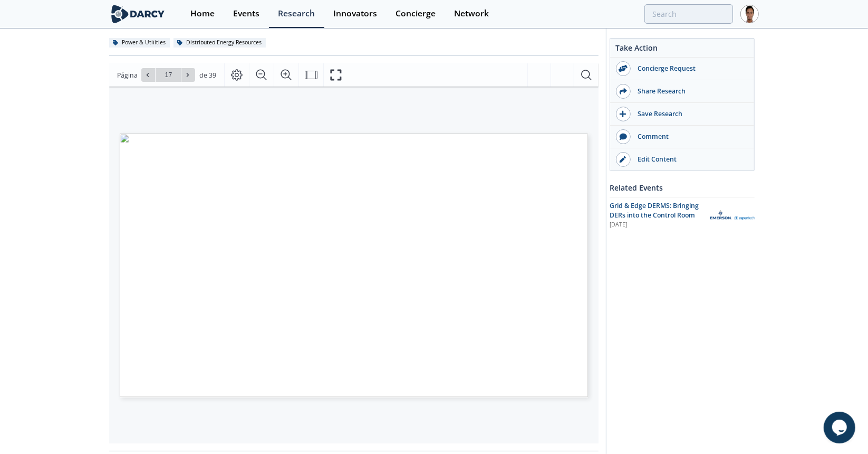
type input "18"
type input "20"
type input "21"
type input "23"
type input "26"
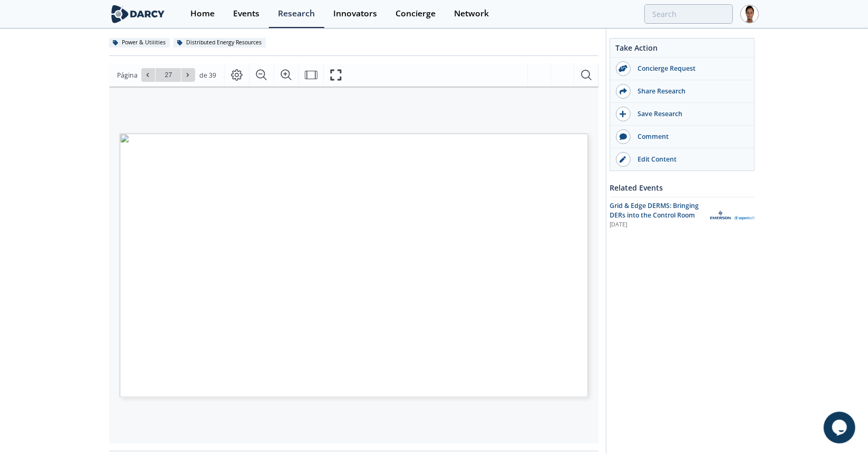
type input "28"
type input "29"
type input "30"
type input "32"
type input "34"
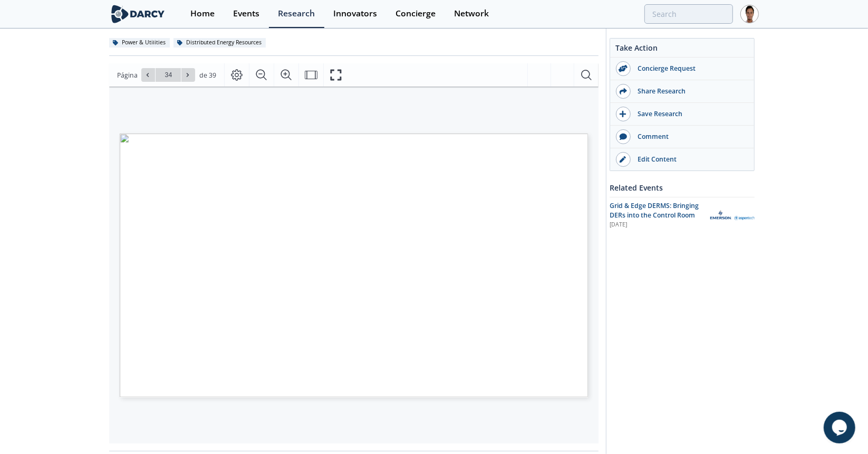
type input "35"
type input "38"
